Goal: Task Accomplishment & Management: Use online tool/utility

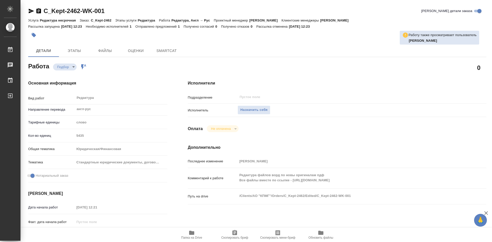
type textarea "x"
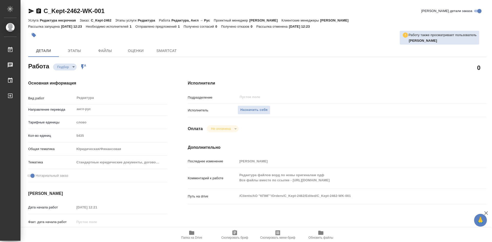
type textarea "x"
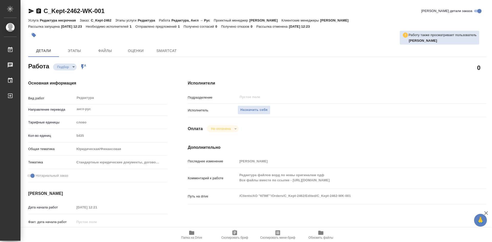
type textarea "x"
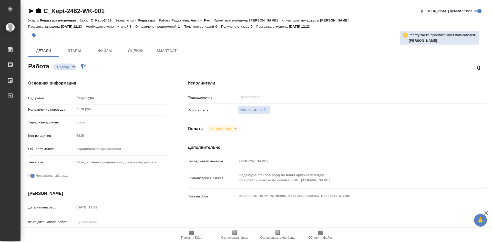
type textarea "x"
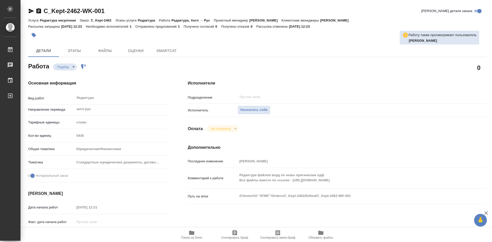
type textarea "x"
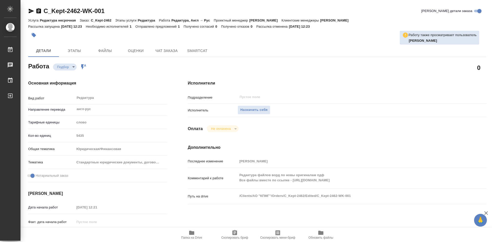
type textarea "x"
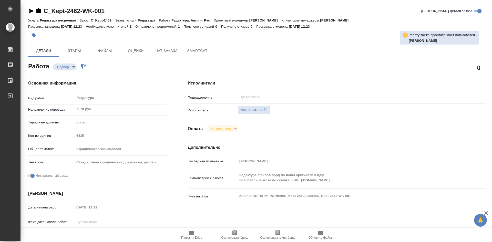
click at [194, 236] on icon "button" at bounding box center [192, 233] width 6 height 6
type textarea "x"
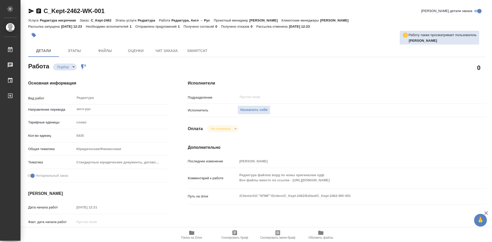
type textarea "x"
click at [194, 236] on icon "button" at bounding box center [192, 233] width 6 height 6
click at [253, 111] on span "Назначить себя" at bounding box center [254, 110] width 27 height 6
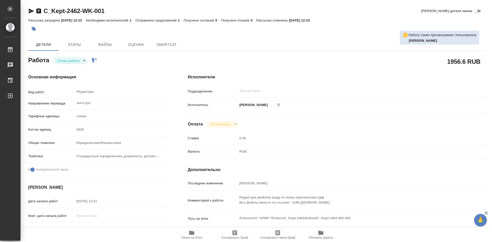
type textarea "x"
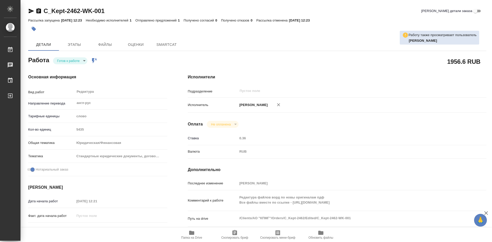
type textarea "x"
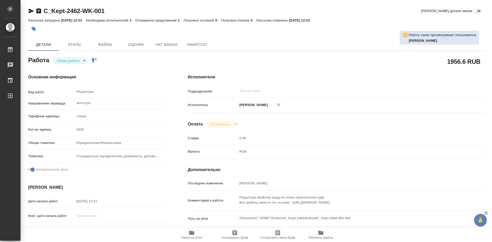
type textarea "x"
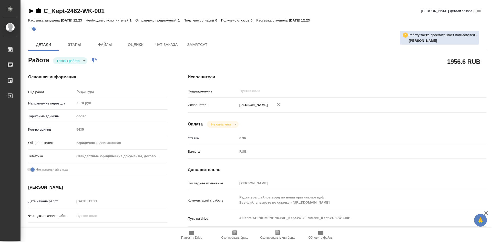
type textarea "x"
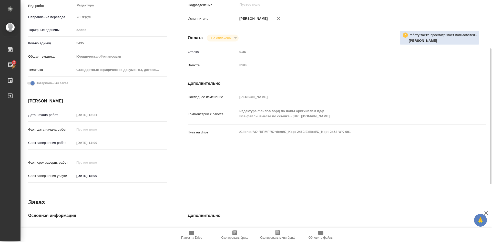
scroll to position [9, 0]
